Goal: Task Accomplishment & Management: Manage account settings

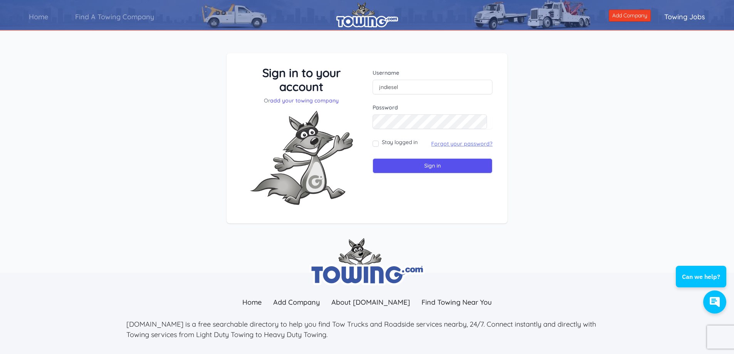
click at [447, 142] on link "Forgot your password?" at bounding box center [461, 143] width 61 height 7
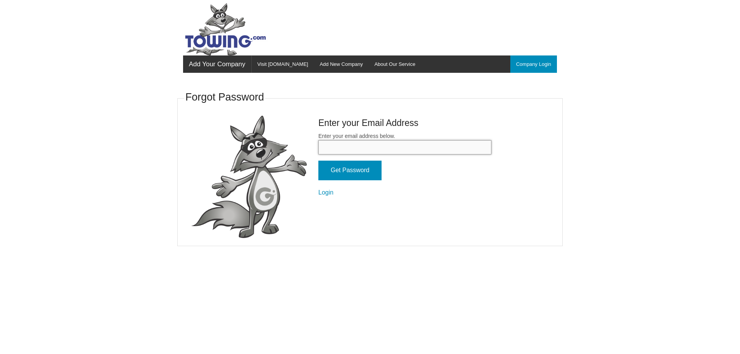
click at [435, 149] on input "Enter your email address below." at bounding box center [404, 147] width 173 height 14
type input "[EMAIL_ADDRESS][DOMAIN_NAME]"
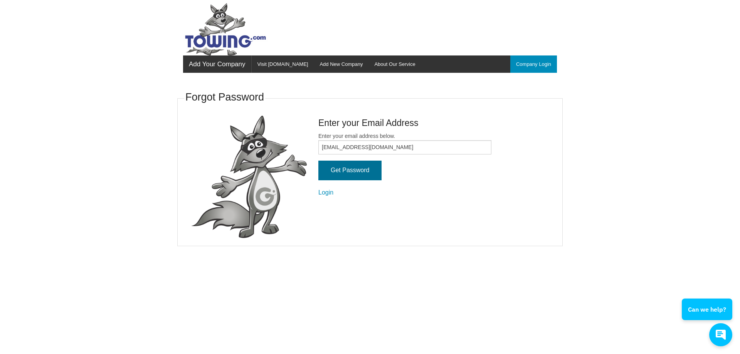
click at [366, 167] on input "Get Password" at bounding box center [349, 171] width 63 height 20
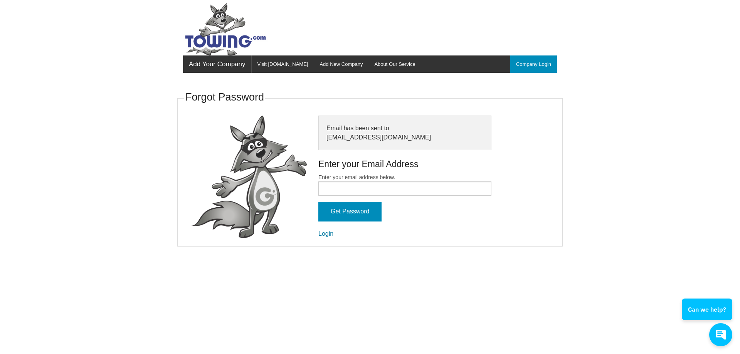
click at [330, 233] on link "Login" at bounding box center [325, 233] width 15 height 7
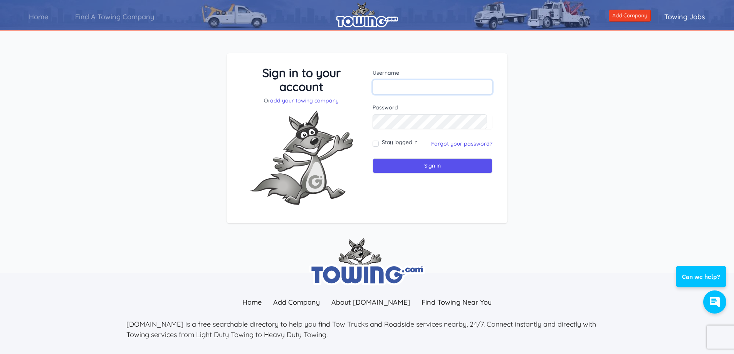
click at [419, 87] on input "text" at bounding box center [433, 87] width 120 height 15
type input "J"
type input "jndiesel"
click at [439, 164] on input "Sign in" at bounding box center [433, 165] width 120 height 15
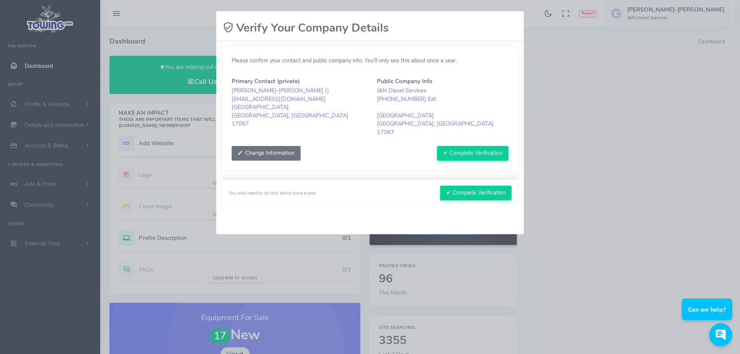
click at [265, 146] on button "Change Information" at bounding box center [266, 153] width 69 height 15
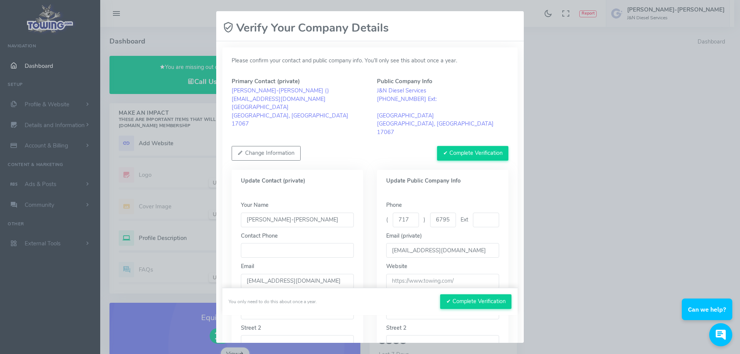
drag, startPoint x: 320, startPoint y: 209, endPoint x: 293, endPoint y: 212, distance: 26.8
click at [293, 213] on input "NATHAN FEASER-Amy" at bounding box center [297, 220] width 113 height 15
type input "NATHAN FEASER"
click at [319, 181] on div "Update Contact (private)" at bounding box center [297, 181] width 131 height 22
click at [445, 213] on input "6795555" at bounding box center [443, 220] width 26 height 15
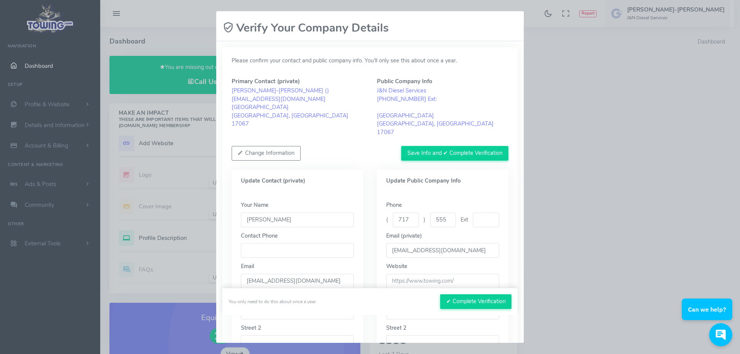
click at [445, 213] on input "555" at bounding box center [443, 220] width 26 height 15
type input "5"
type input "679"
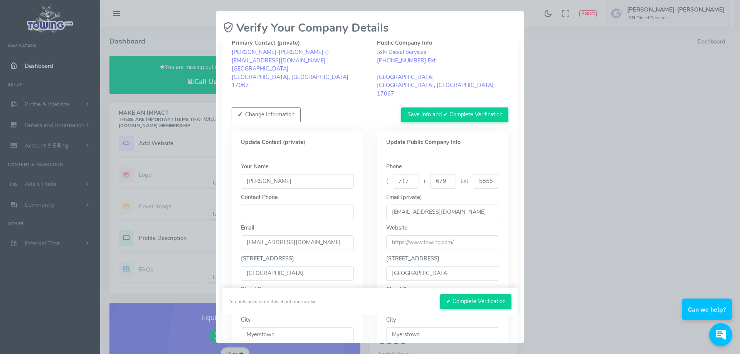
scroll to position [77, 0]
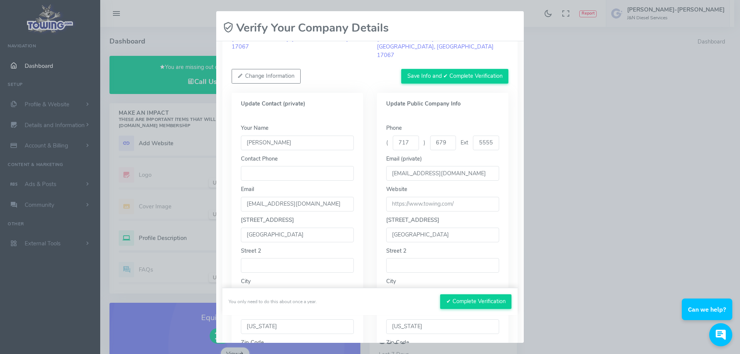
type input "5555"
click at [326, 168] on input "tel" at bounding box center [297, 173] width 113 height 15
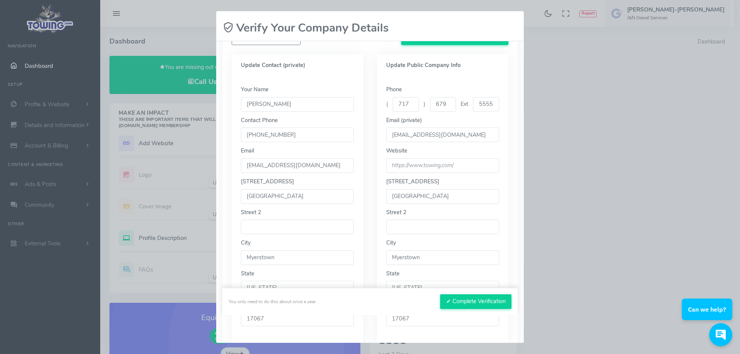
scroll to position [183, 0]
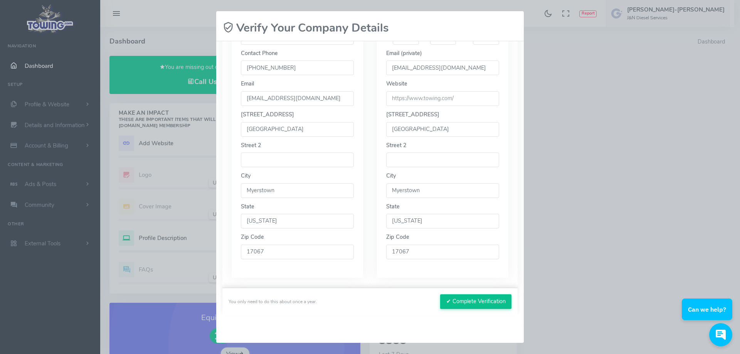
type input "717-679-5555"
click at [467, 305] on button "✔ Complete Verification" at bounding box center [475, 301] width 71 height 15
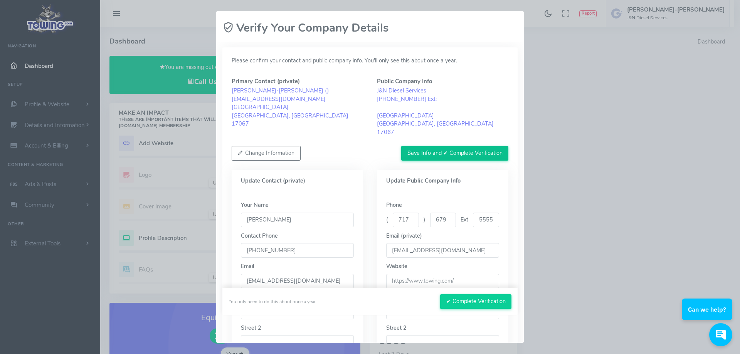
click at [437, 148] on button "Save Info and ✔ Complete Verification" at bounding box center [454, 153] width 107 height 15
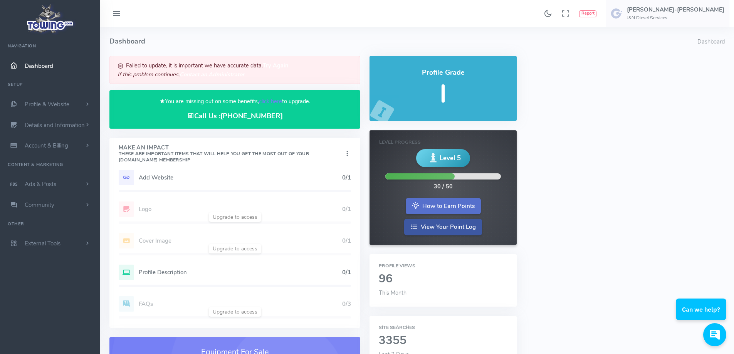
click at [448, 206] on link "How to Earn Points" at bounding box center [443, 206] width 75 height 17
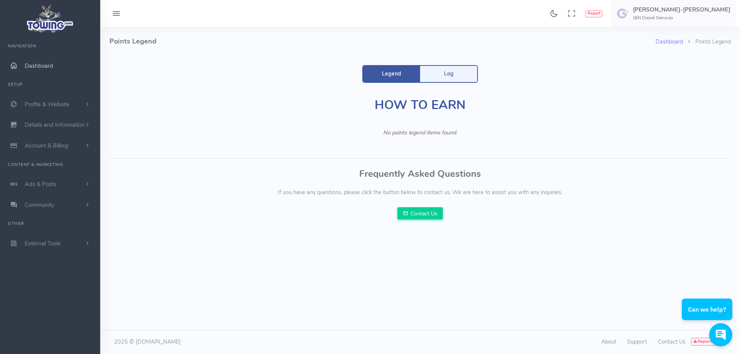
click at [34, 64] on span "Dashboard" at bounding box center [39, 66] width 29 height 8
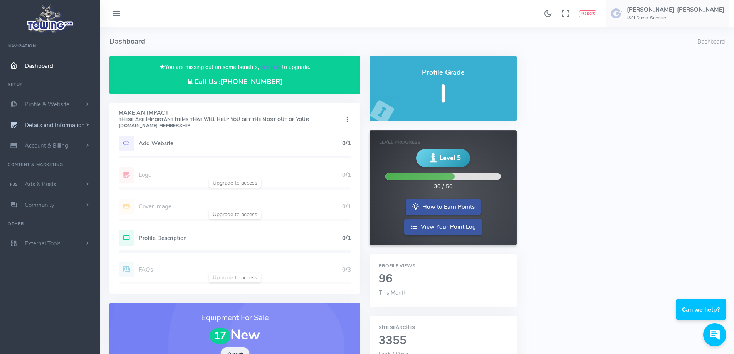
click at [65, 128] on span "Details and Information" at bounding box center [55, 125] width 60 height 8
click at [59, 234] on span "Account & Billing" at bounding box center [47, 236] width 44 height 8
click at [54, 180] on link "Payment Receipts" at bounding box center [59, 175] width 81 height 15
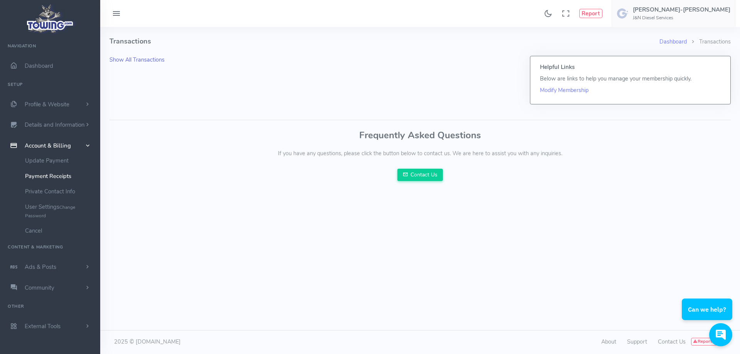
click at [123, 57] on link "Show All Transactions" at bounding box center [136, 60] width 55 height 8
click at [145, 59] on link "Show All Transactions" at bounding box center [136, 60] width 55 height 8
click at [64, 60] on link "Dashboard" at bounding box center [50, 65] width 100 height 21
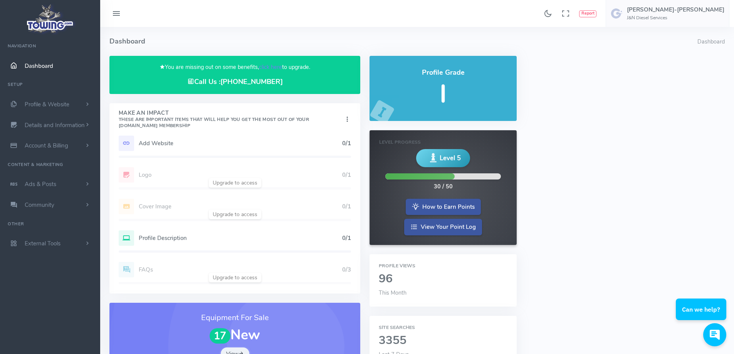
click at [151, 143] on h5 "Add Website" at bounding box center [240, 143] width 203 height 6
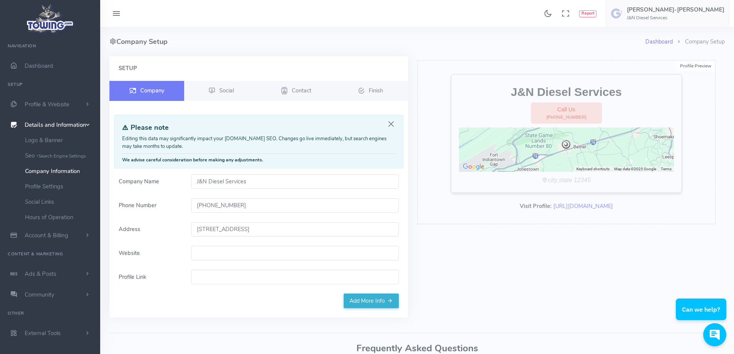
click at [220, 253] on input "Website" at bounding box center [295, 253] width 208 height 15
paste input "[URL][DOMAIN_NAME]"
type input "[URL][DOMAIN_NAME]"
paste input "[URL][DOMAIN_NAME]"
type input "[URL][DOMAIN_NAME]"
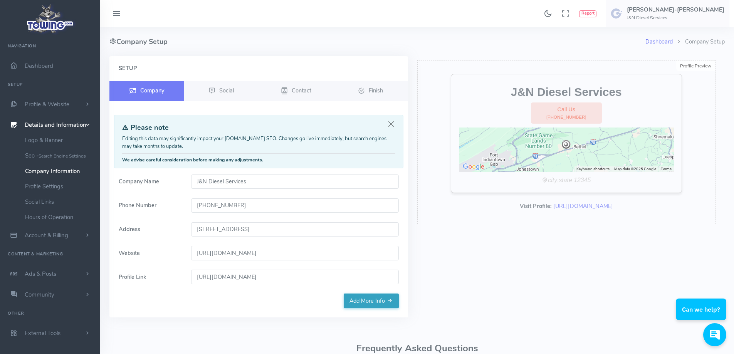
click at [376, 299] on link "Add More Info" at bounding box center [371, 301] width 55 height 15
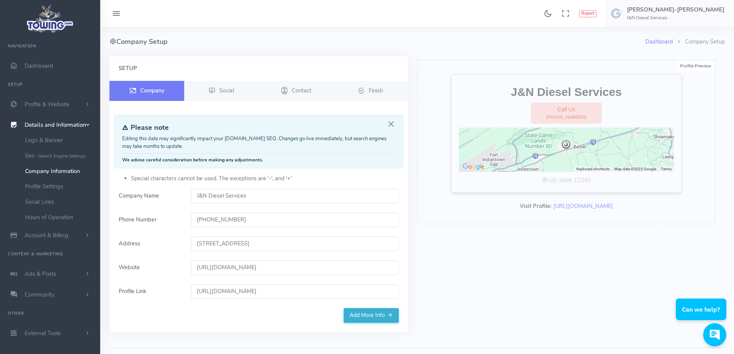
drag, startPoint x: 263, startPoint y: 290, endPoint x: 121, endPoint y: 294, distance: 141.4
click at [121, 294] on div "Profile Link [URL][DOMAIN_NAME]" at bounding box center [258, 291] width 289 height 15
click at [389, 316] on icon at bounding box center [389, 315] width 5 height 8
drag, startPoint x: 280, startPoint y: 270, endPoint x: 108, endPoint y: 284, distance: 172.3
click at [108, 284] on div "Setup Company Social Contact Finish" at bounding box center [259, 198] width 308 height 285
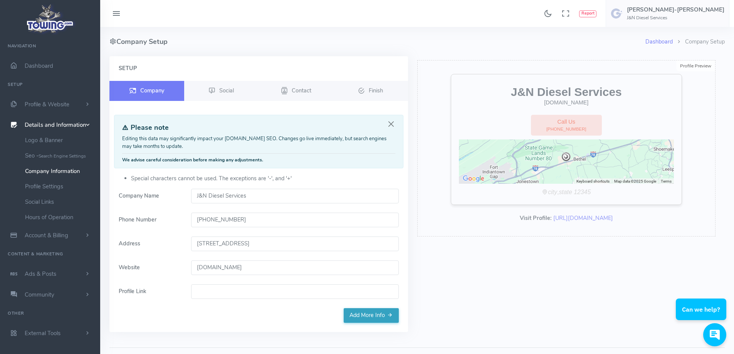
type input "jndiesel.com"
click at [369, 312] on link "Add More Info" at bounding box center [371, 315] width 55 height 15
type input "jndieselcom"
click at [381, 327] on link "Add More Info" at bounding box center [371, 326] width 55 height 15
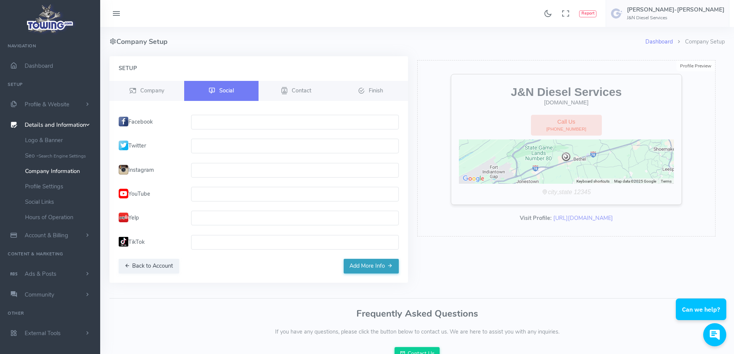
click at [354, 269] on button "Add More Info" at bounding box center [371, 266] width 55 height 15
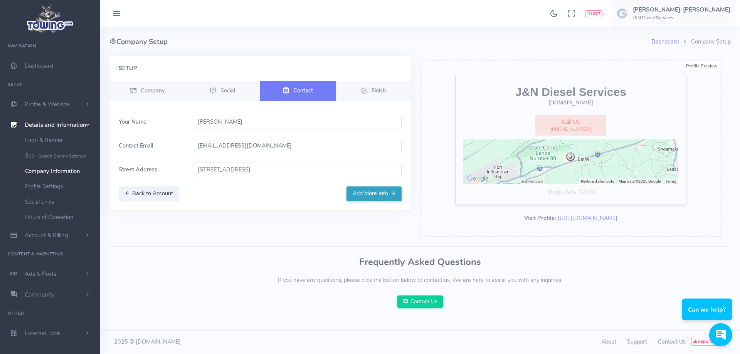
click at [366, 193] on button "Add More Info" at bounding box center [373, 193] width 55 height 15
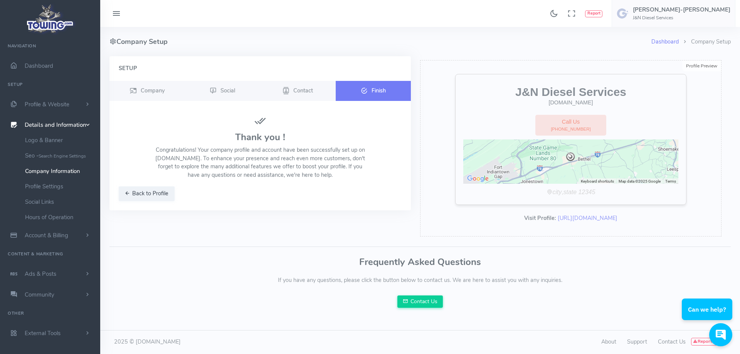
click at [366, 92] on icon at bounding box center [364, 90] width 7 height 9
click at [149, 198] on button "Back to Profile" at bounding box center [147, 193] width 56 height 15
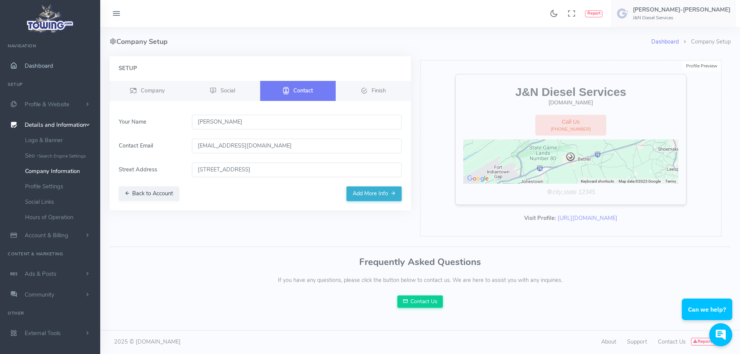
click at [61, 61] on link "Dashboard" at bounding box center [50, 65] width 100 height 21
click at [49, 70] on link "Dashboard" at bounding box center [50, 65] width 100 height 21
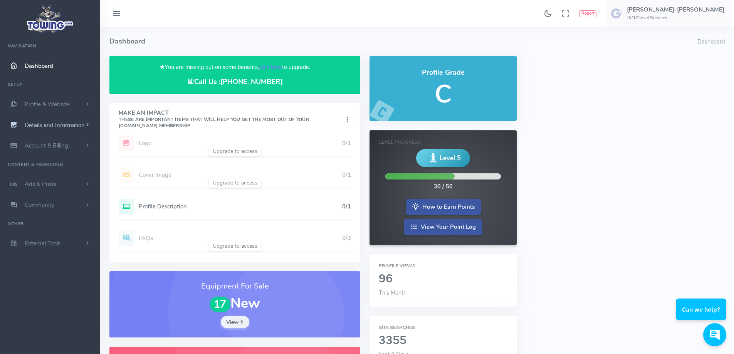
click at [69, 119] on link "Details and Information" at bounding box center [50, 125] width 100 height 21
click at [707, 16] on h6 "J&N Diesel Services" at bounding box center [675, 17] width 97 height 5
click at [665, 45] on span "Account Settings" at bounding box center [652, 47] width 42 height 8
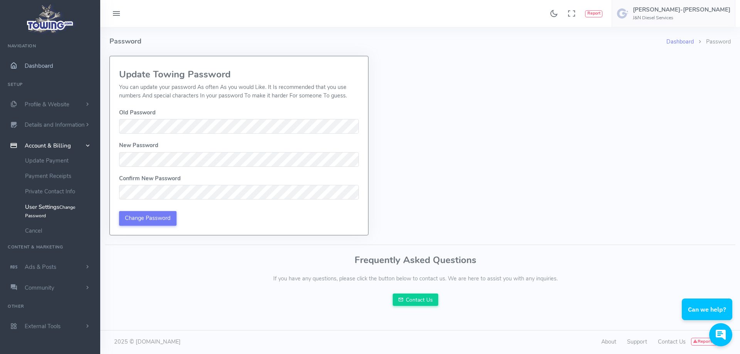
click at [28, 68] on span "Dashboard" at bounding box center [39, 66] width 29 height 8
click at [26, 272] on link "Ads & Posts" at bounding box center [50, 267] width 100 height 21
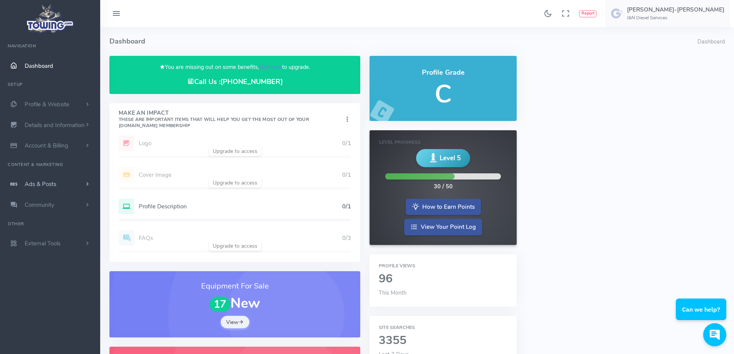
click at [62, 189] on link "Ads & Posts" at bounding box center [50, 184] width 100 height 21
click at [51, 230] on span "Community" at bounding box center [40, 233] width 30 height 8
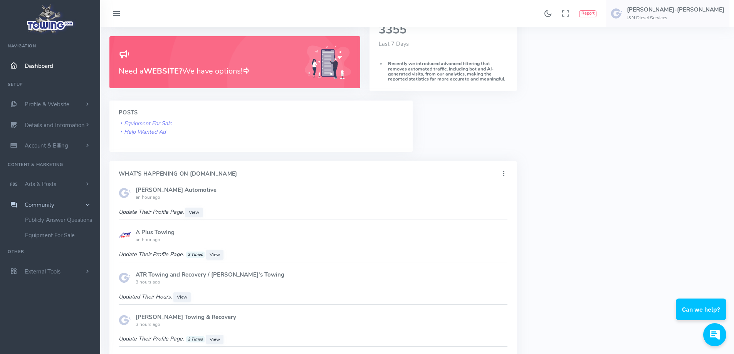
scroll to position [195, 0]
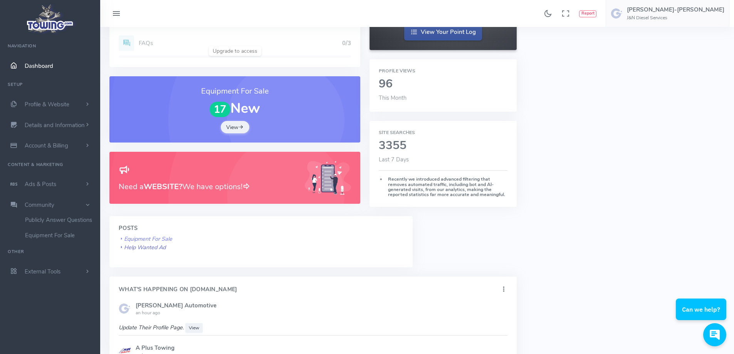
click at [149, 246] on icon "Help Wanted Ad" at bounding box center [142, 247] width 47 height 8
